Goal: Task Accomplishment & Management: Manage account settings

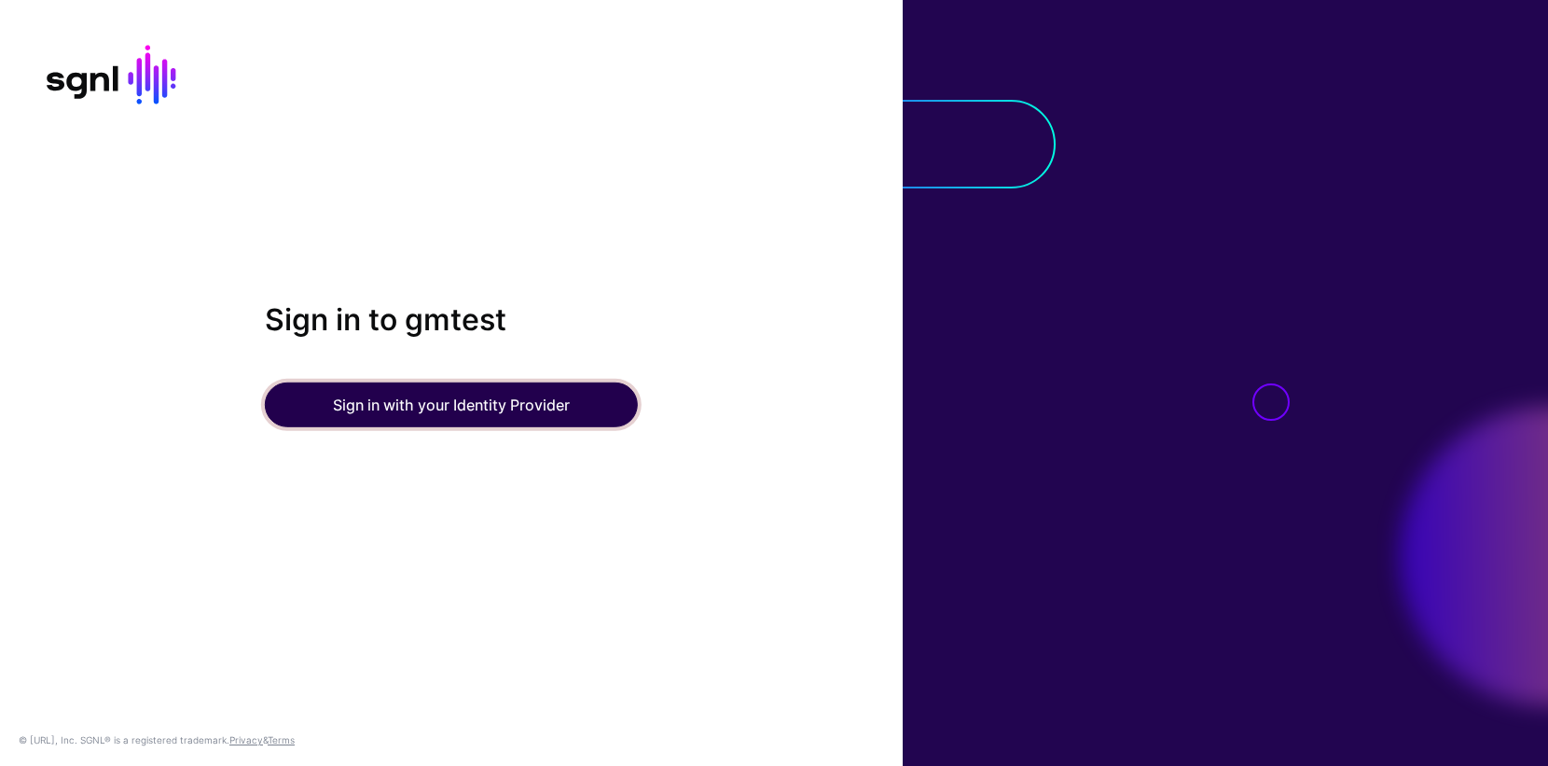
click at [438, 404] on button "Sign in with your Identity Provider" at bounding box center [451, 404] width 373 height 45
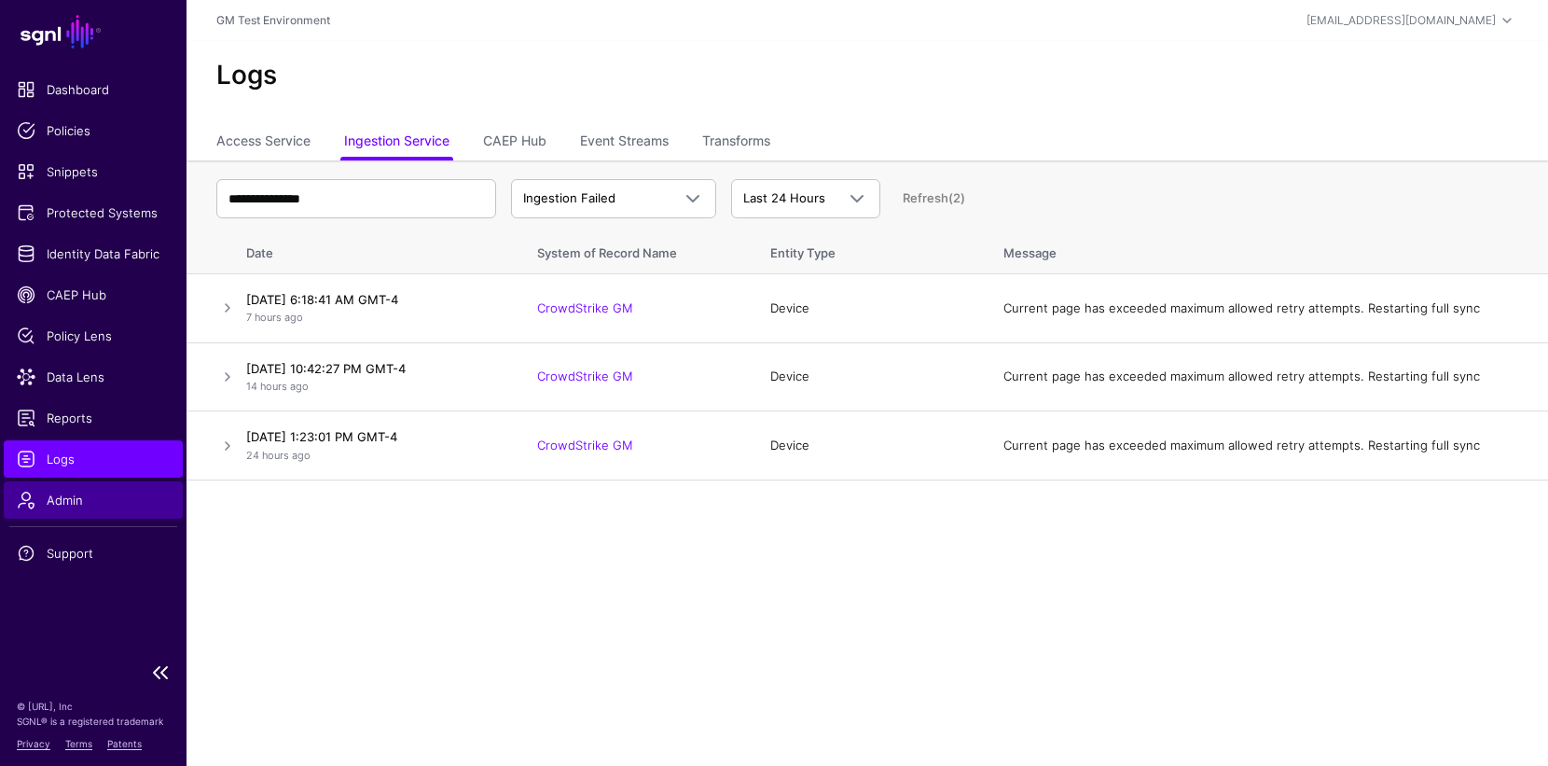
click at [66, 504] on span "Admin" at bounding box center [93, 500] width 153 height 19
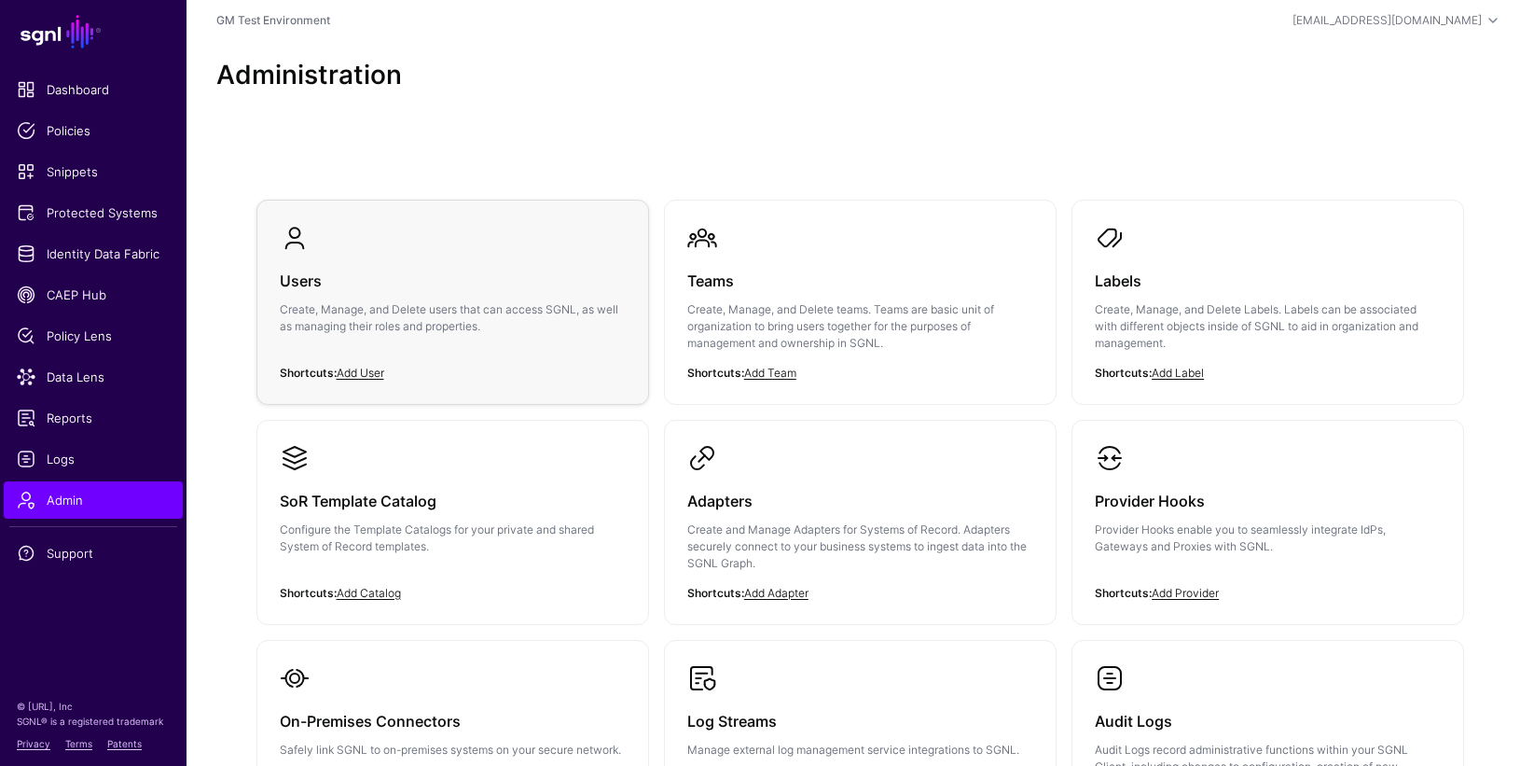
click at [298, 268] on h3 "Users" at bounding box center [453, 281] width 346 height 26
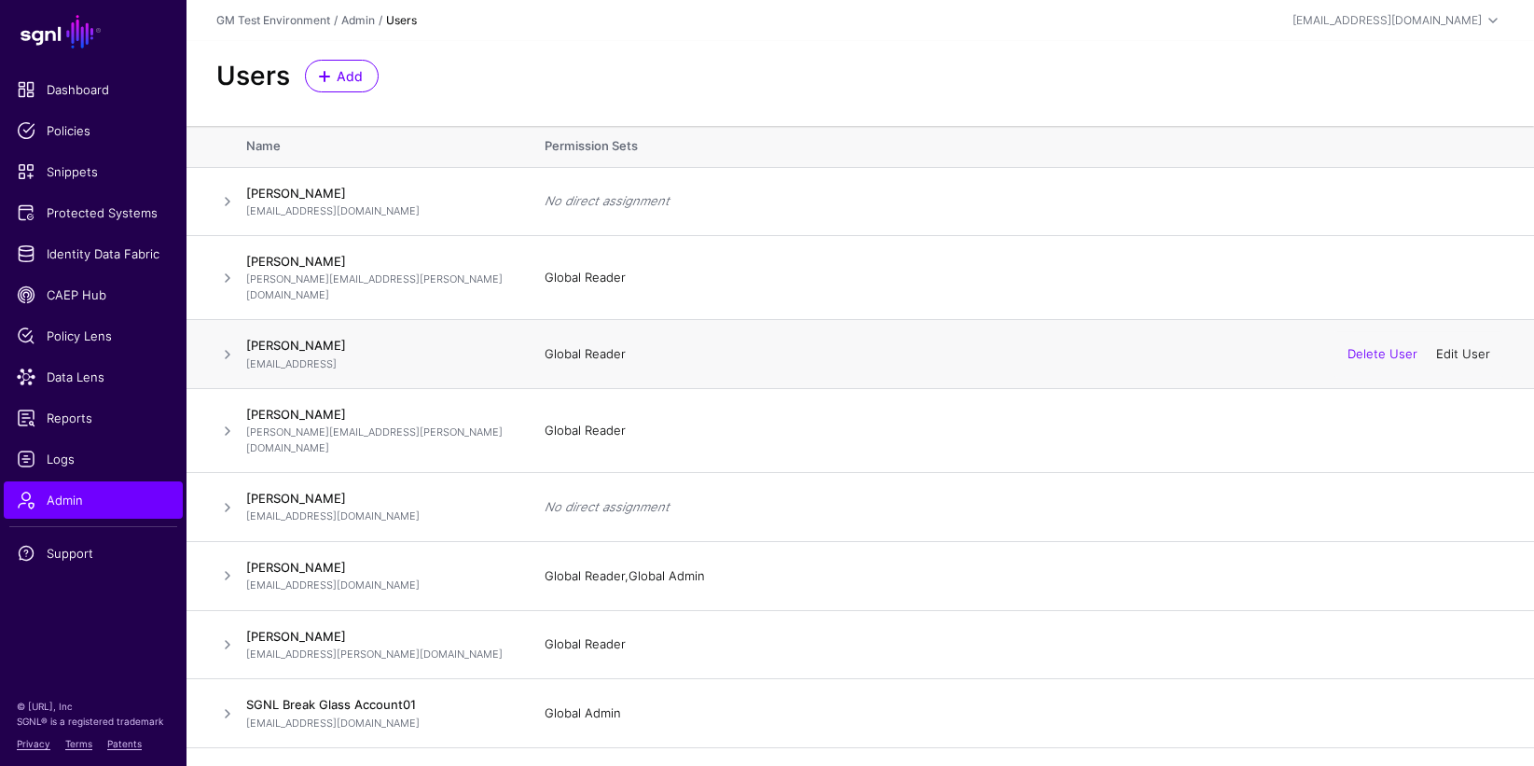
click at [1462, 346] on link "Edit User" at bounding box center [1464, 353] width 54 height 15
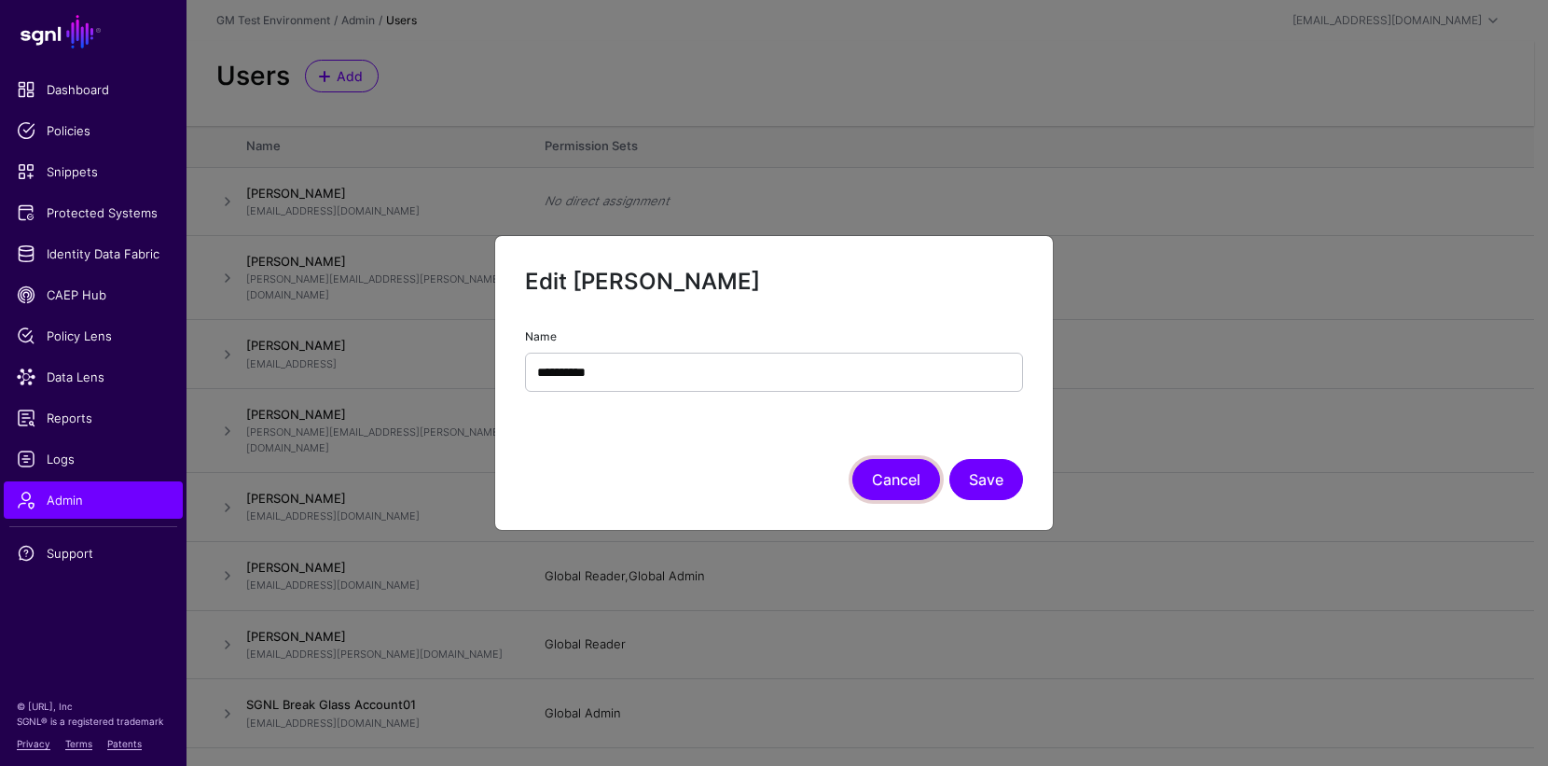
drag, startPoint x: 898, startPoint y: 478, endPoint x: 785, endPoint y: 473, distance: 113.0
click at [897, 478] on button "Cancel" at bounding box center [897, 479] width 88 height 41
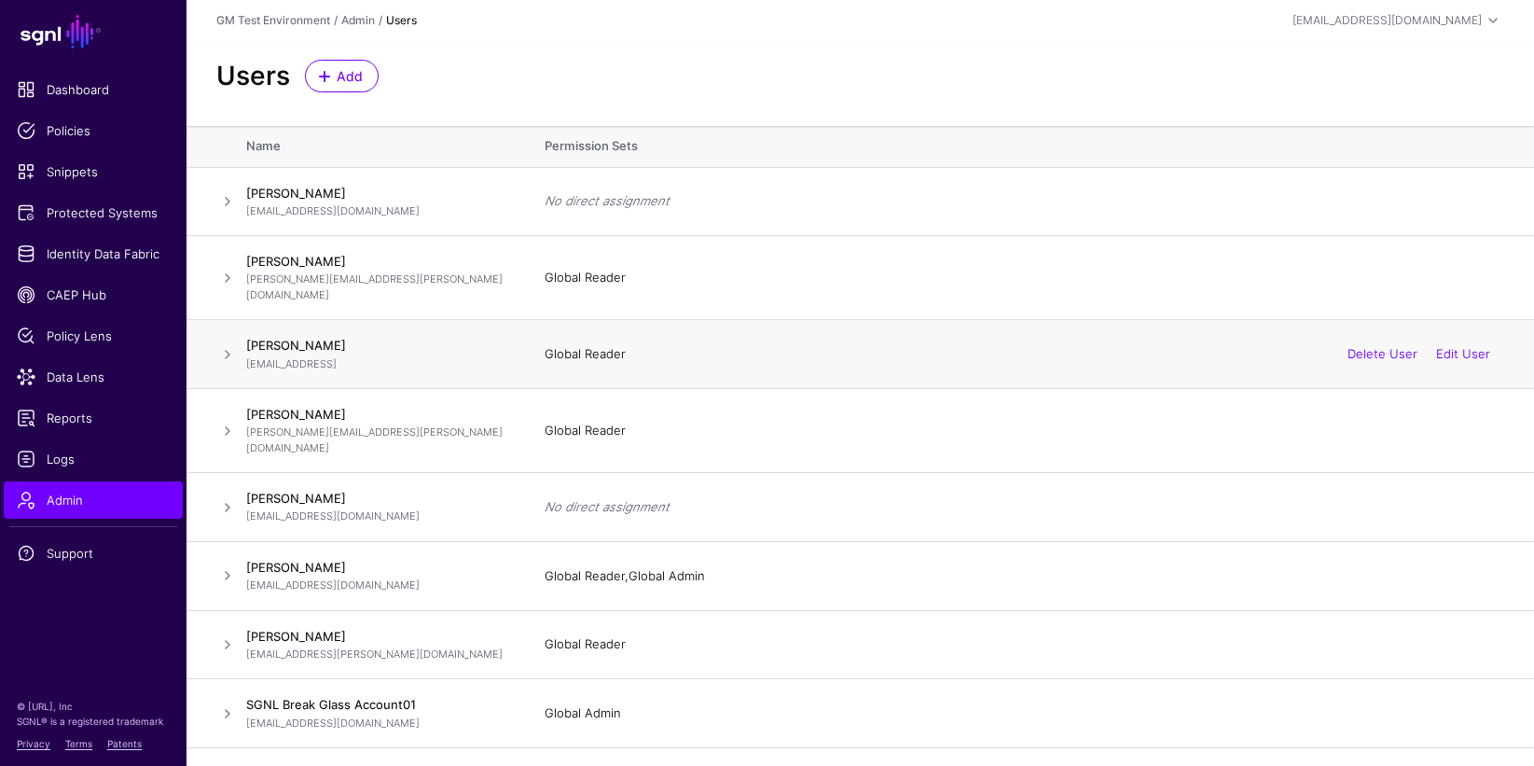
click at [227, 343] on span at bounding box center [227, 354] width 22 height 22
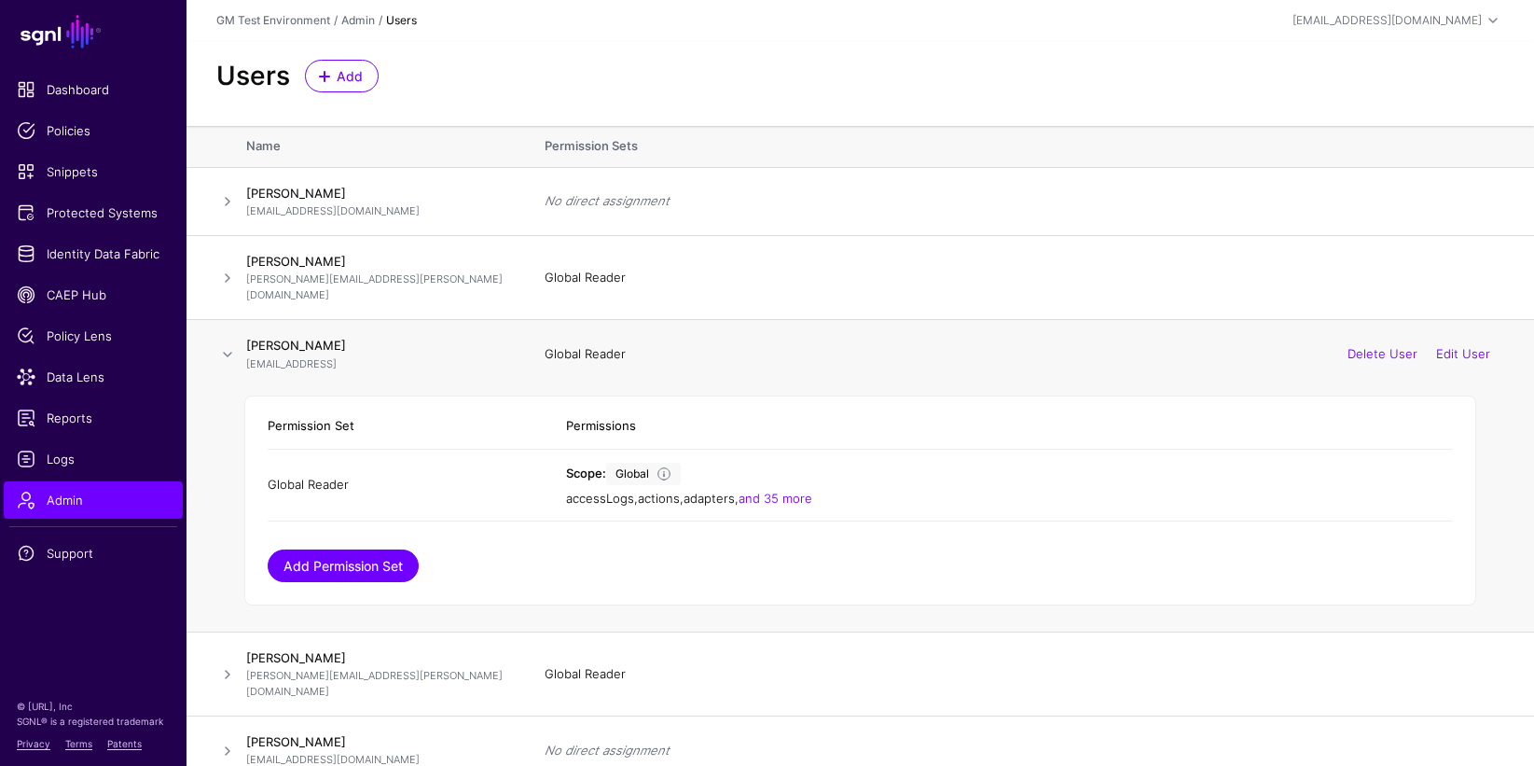
click at [375, 555] on link "Add Permission Set" at bounding box center [343, 565] width 151 height 33
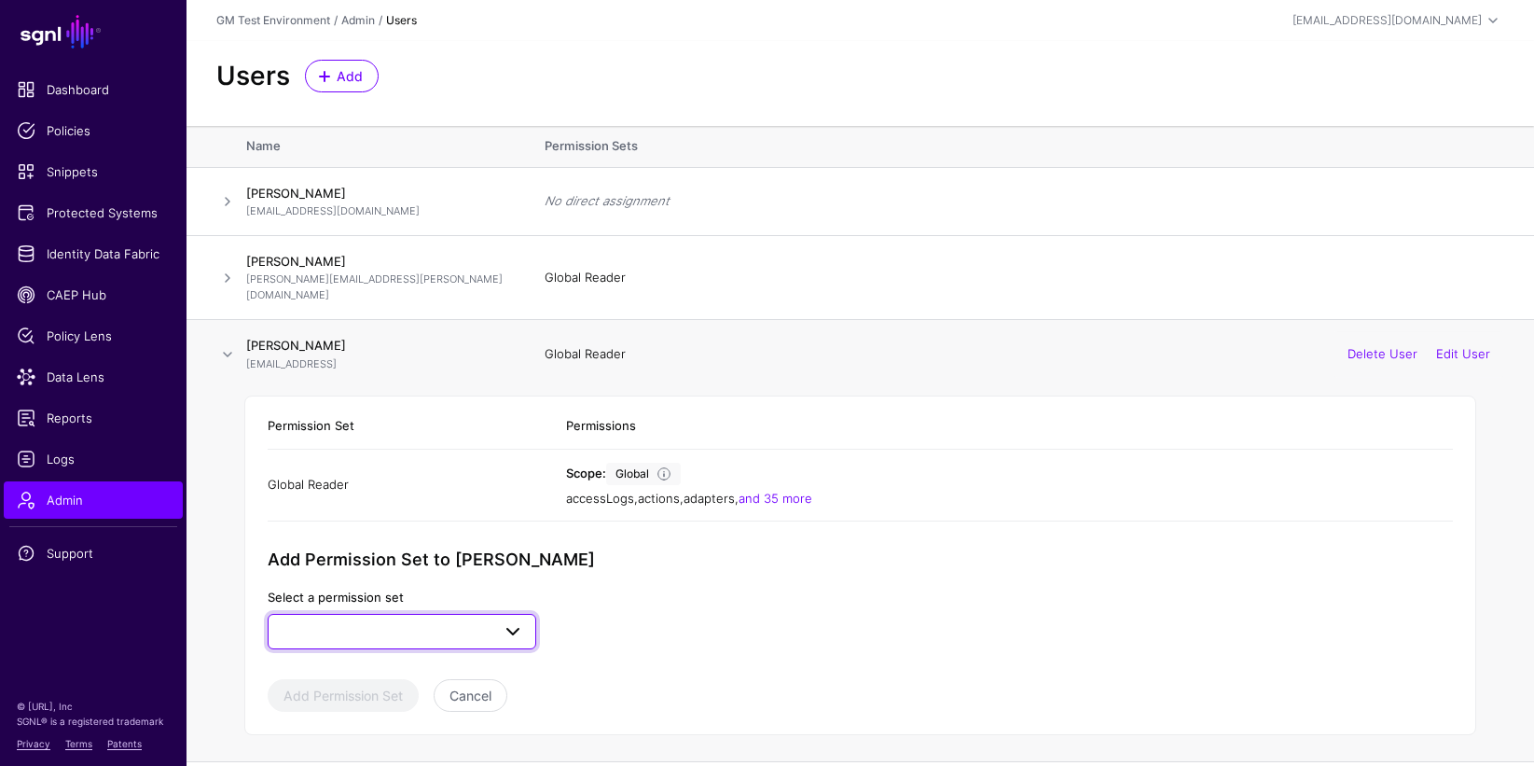
click at [516, 620] on span at bounding box center [513, 631] width 22 height 22
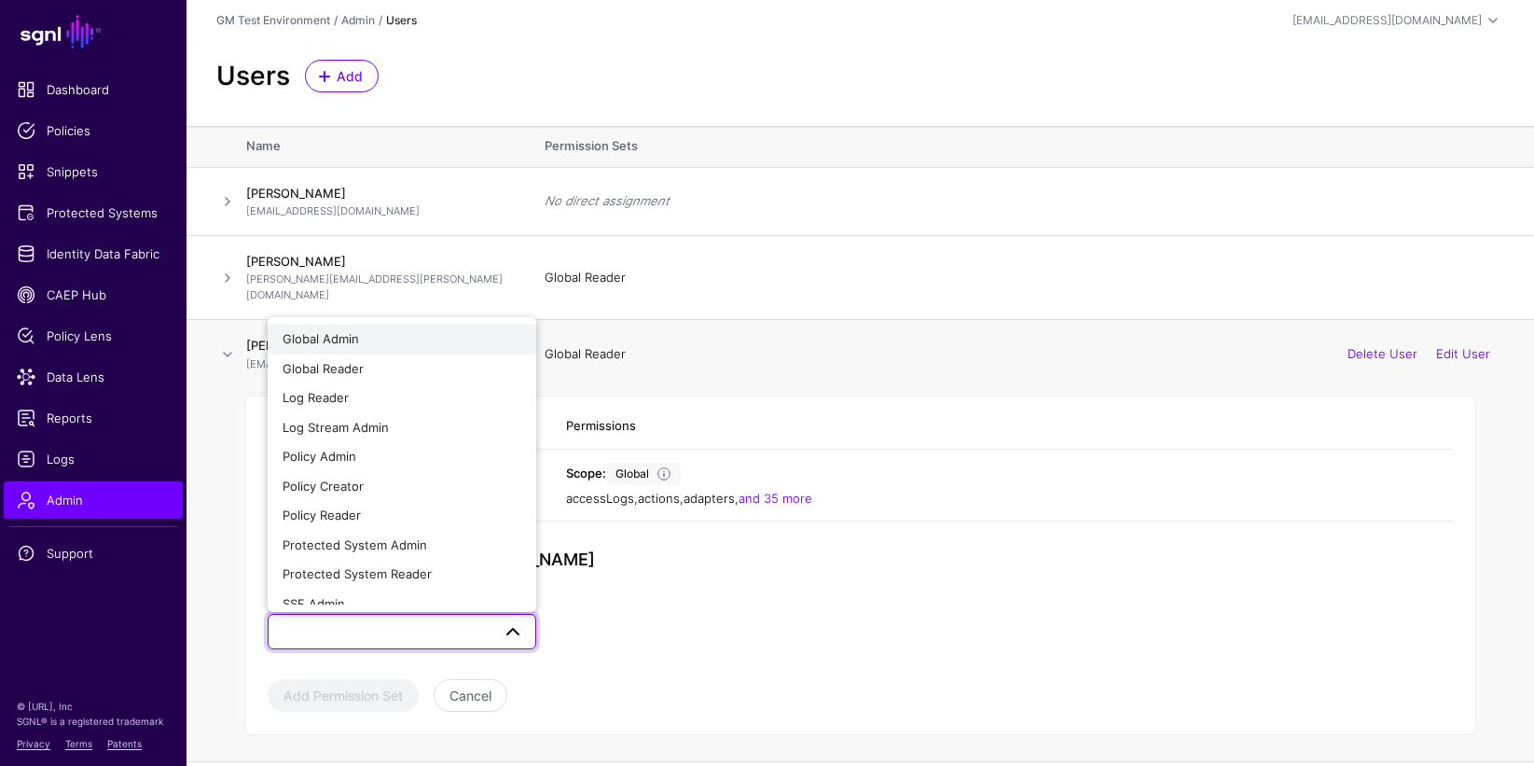
click at [346, 331] on span "Global Admin" at bounding box center [321, 338] width 76 height 15
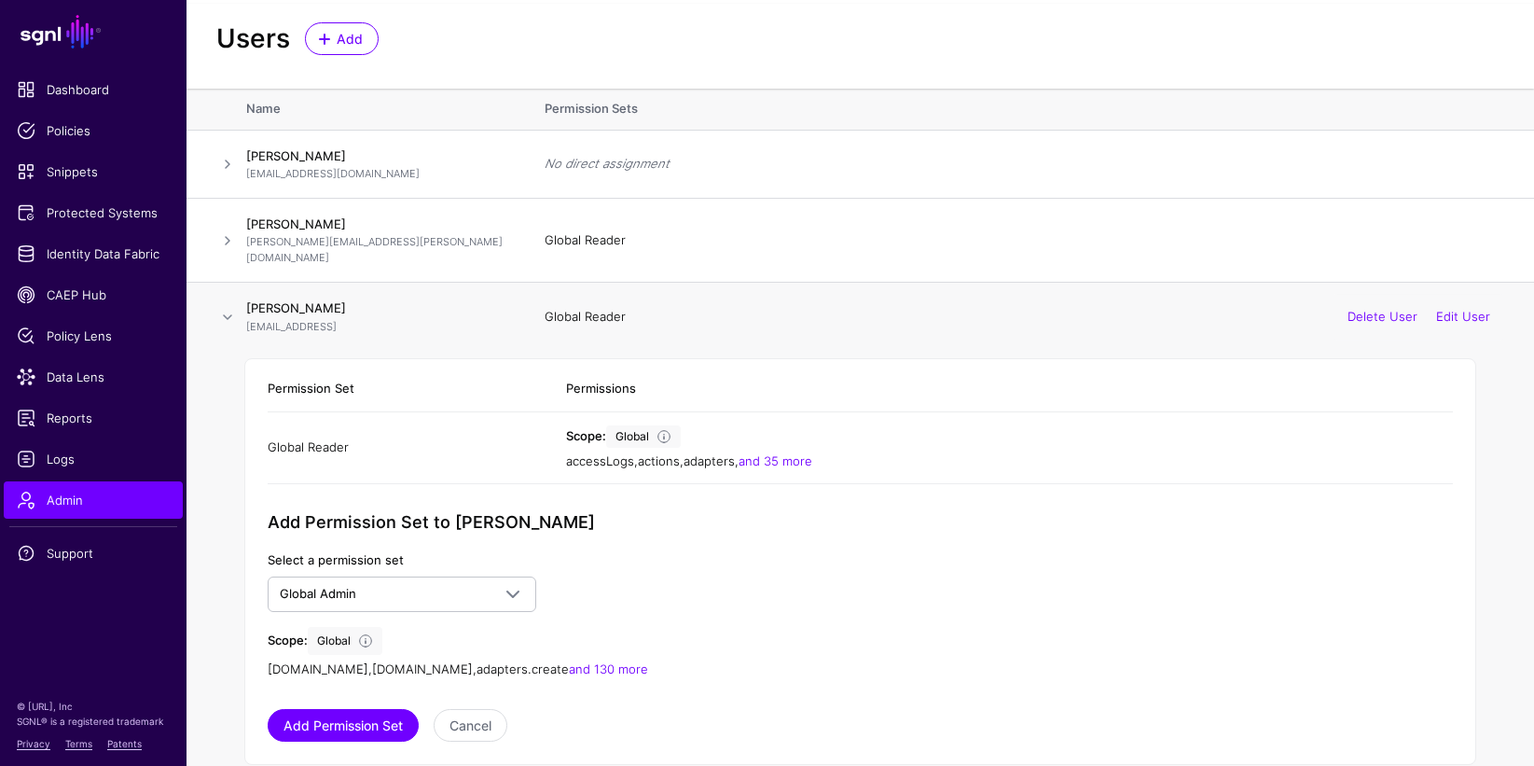
scroll to position [282, 0]
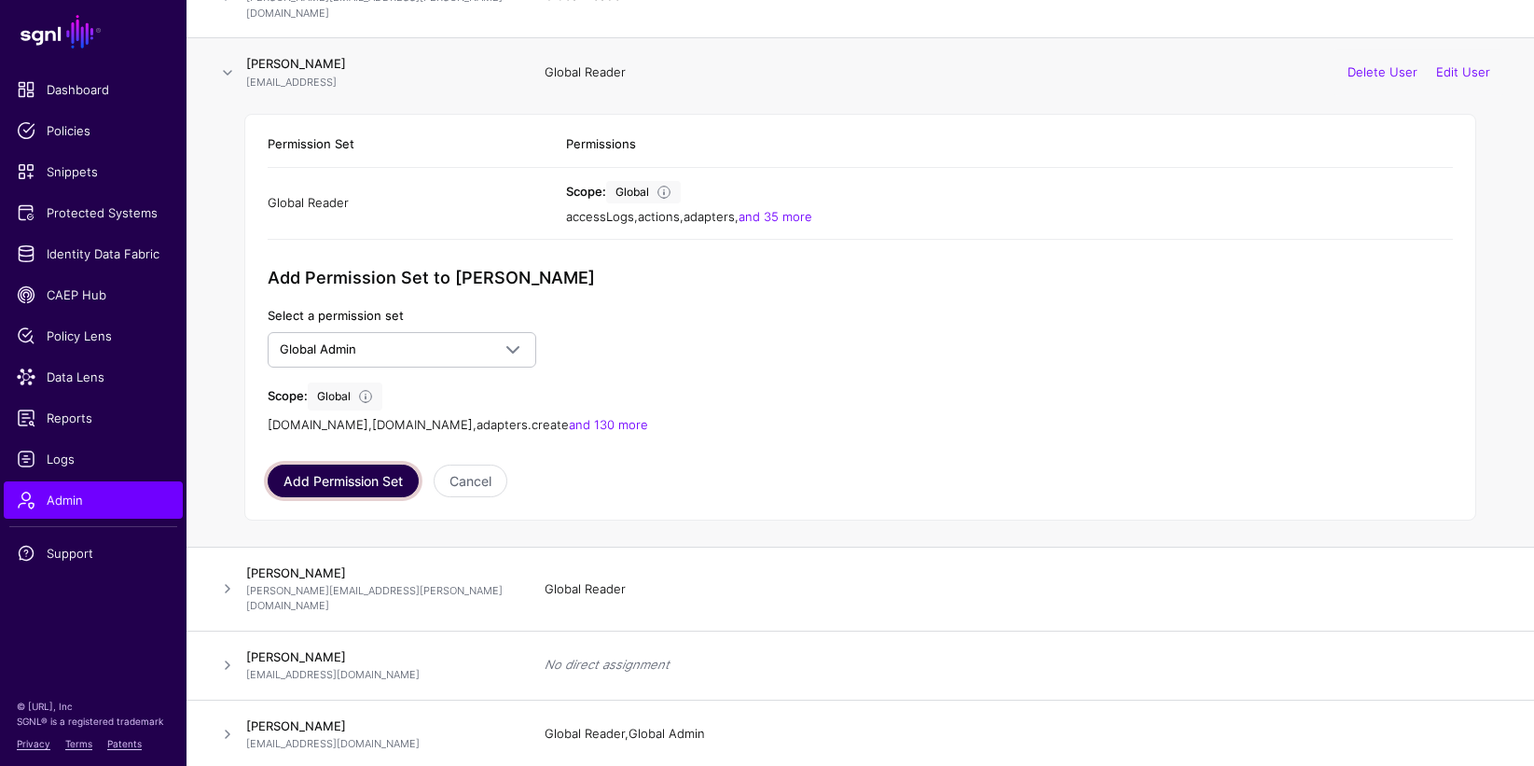
click at [346, 468] on button "Add Permission Set" at bounding box center [343, 481] width 151 height 33
